Goal: Transaction & Acquisition: Purchase product/service

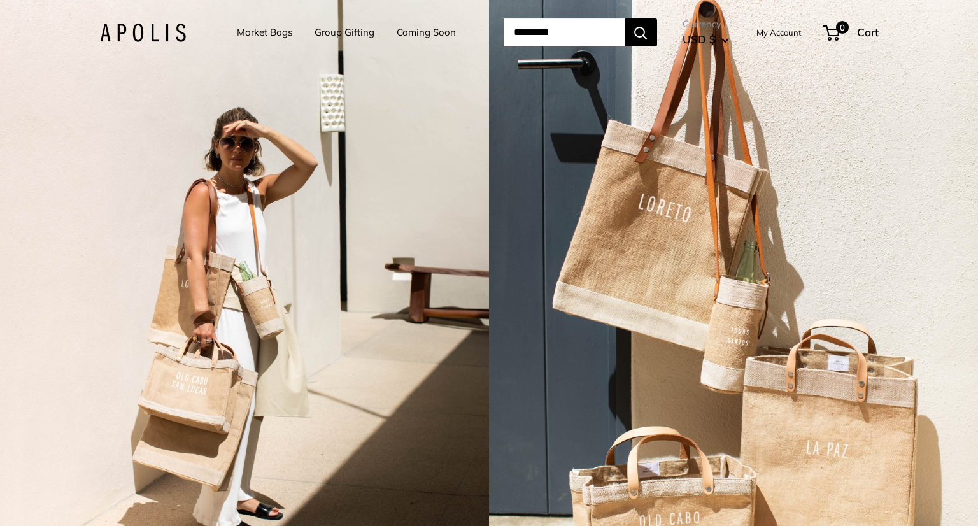
click at [268, 34] on link "Market Bags" at bounding box center [264, 33] width 55 height 18
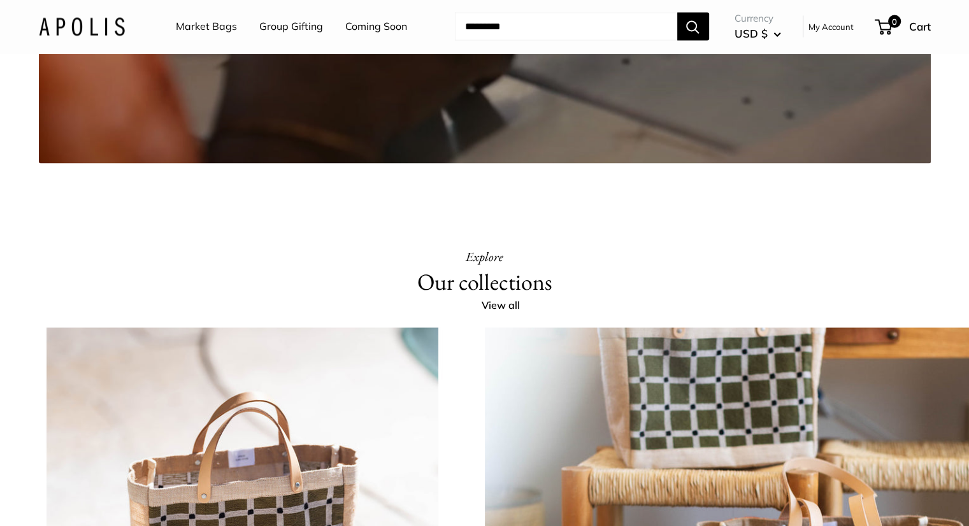
scroll to position [2382, 0]
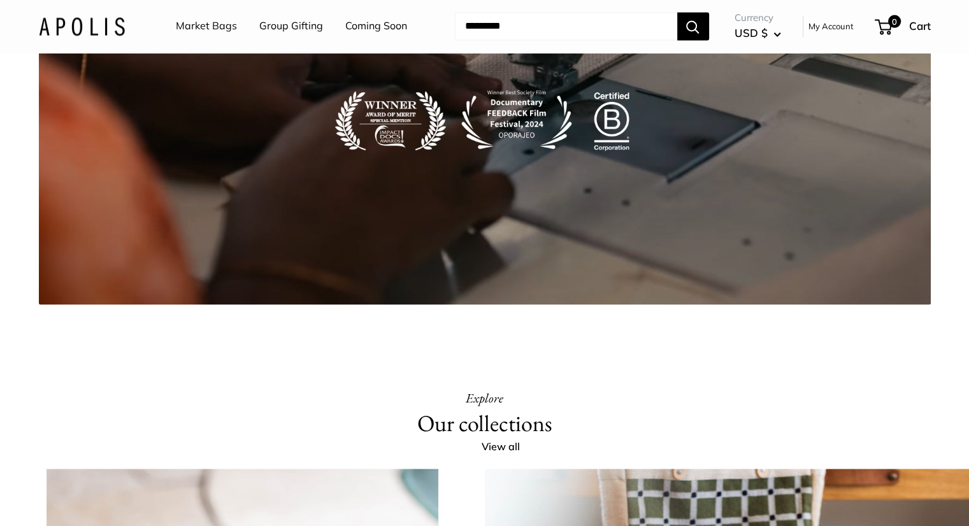
click at [222, 36] on link "Market Bags" at bounding box center [206, 26] width 61 height 19
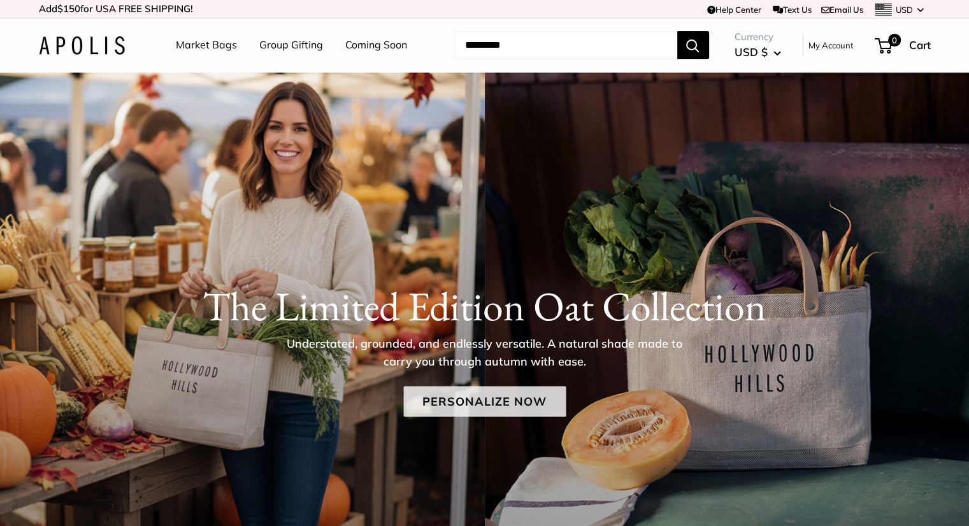
click at [504, 408] on link "Personalize Now" at bounding box center [484, 401] width 162 height 31
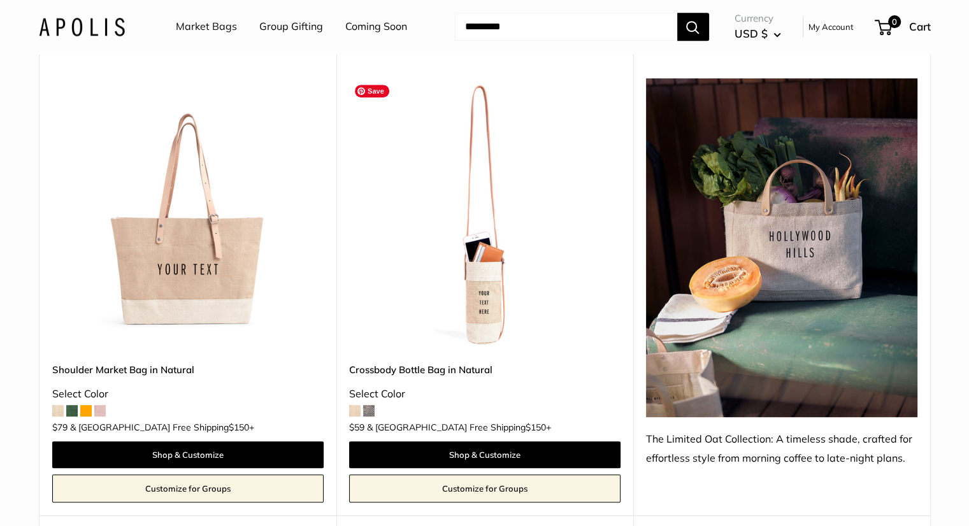
scroll to position [632, 0]
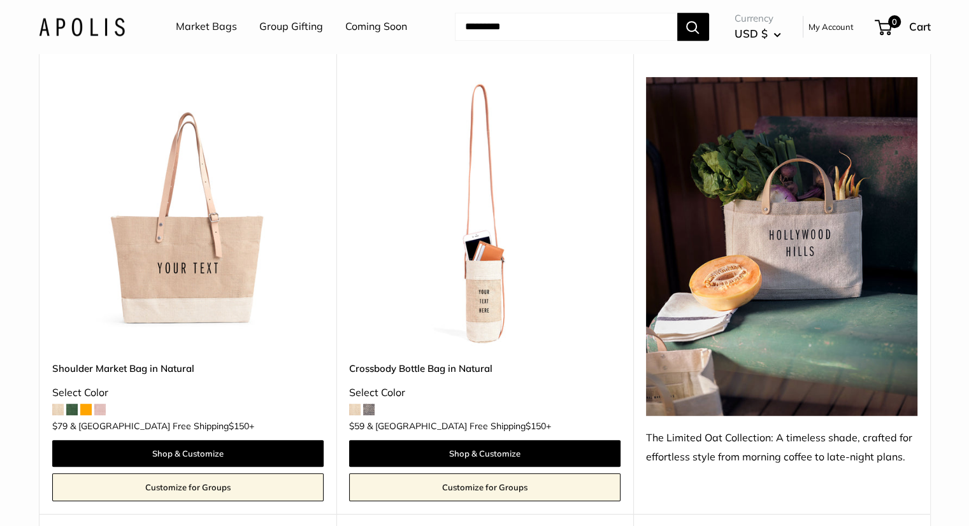
click at [433, 367] on link "Crossbody Bottle Bag in Natural" at bounding box center [484, 368] width 271 height 15
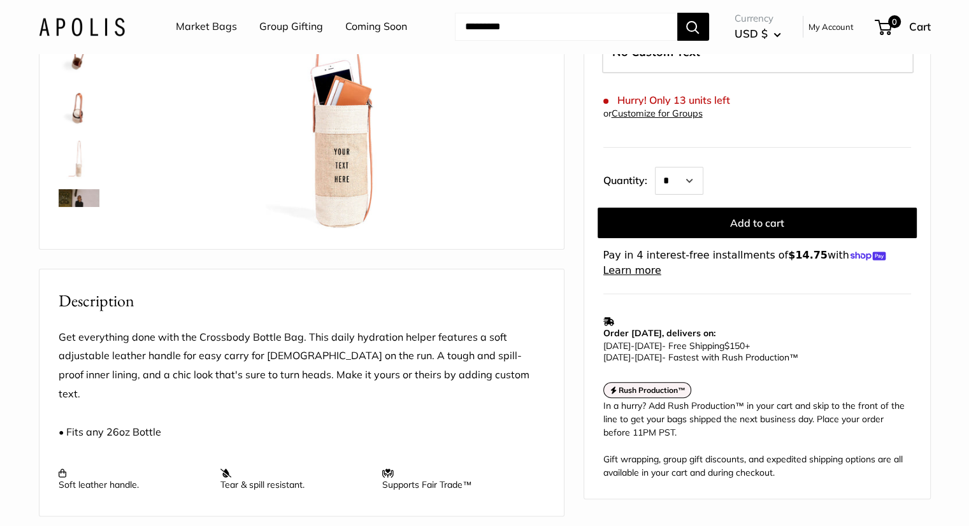
scroll to position [293, 0]
